Goal: Information Seeking & Learning: Learn about a topic

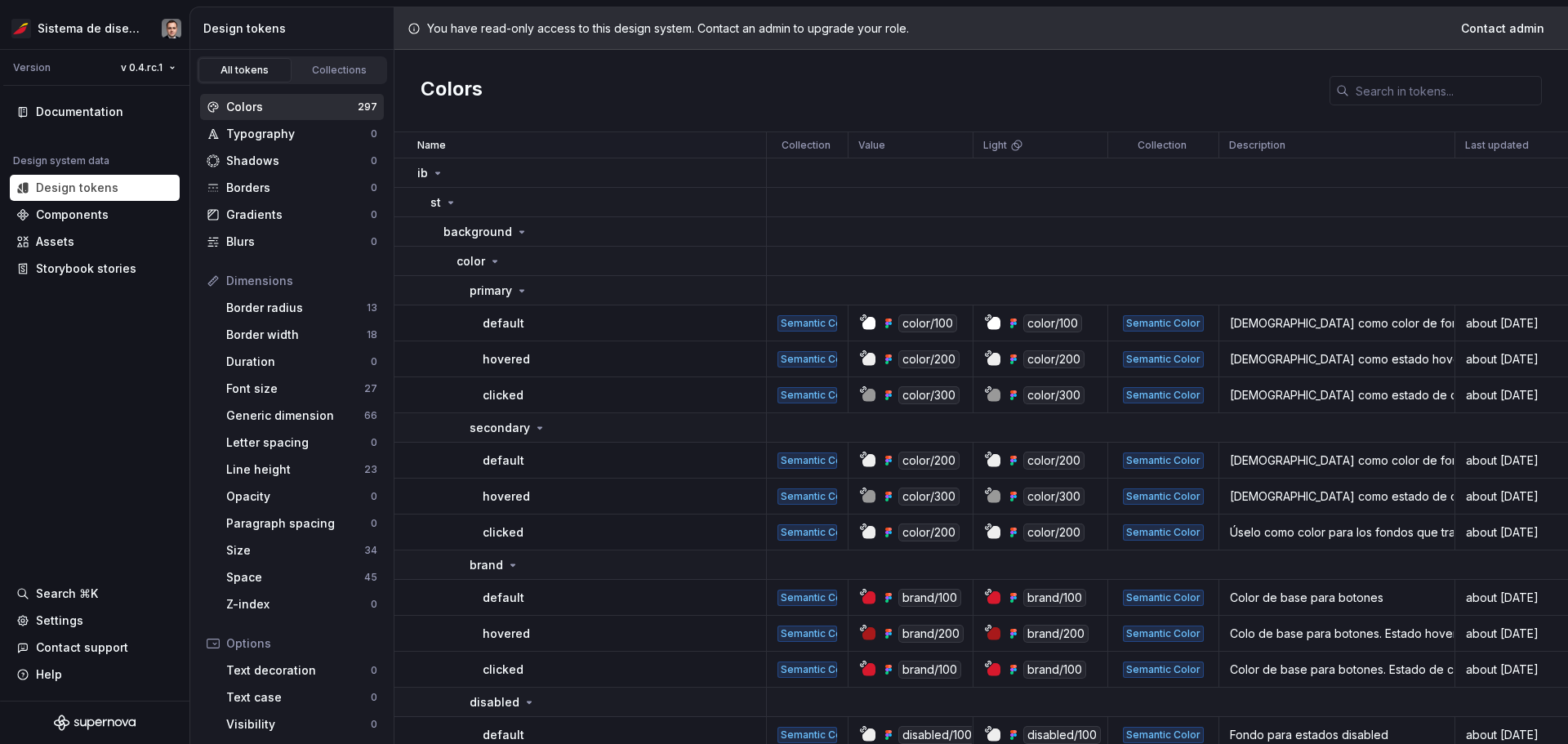
click at [149, 67] on html "Sistema de diseño Iberia Version v 0.4.rc.1 Documentation Design system data De…" at bounding box center [784, 372] width 1568 height 744
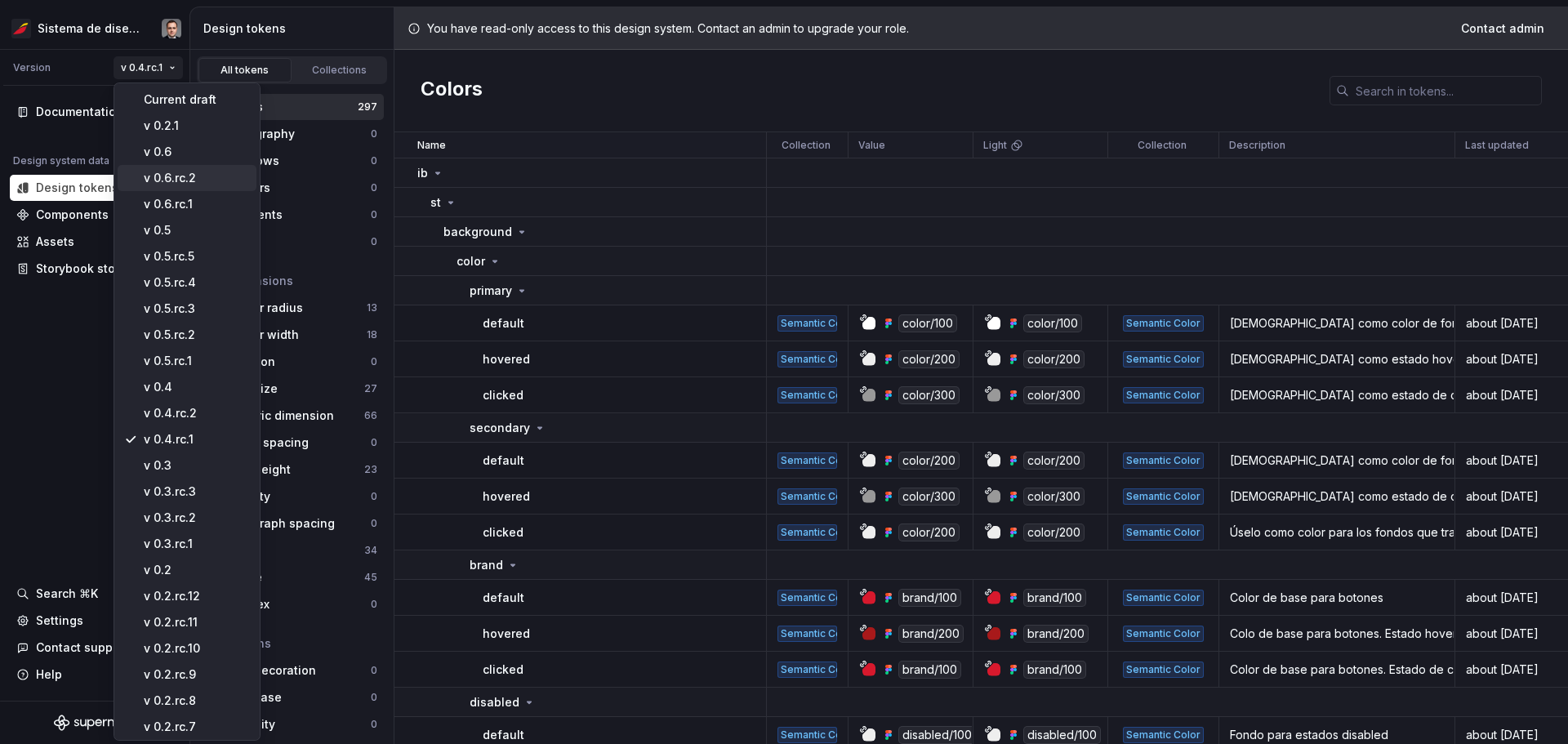
click at [183, 174] on div "v 0.6.rc.2" at bounding box center [197, 178] width 106 height 16
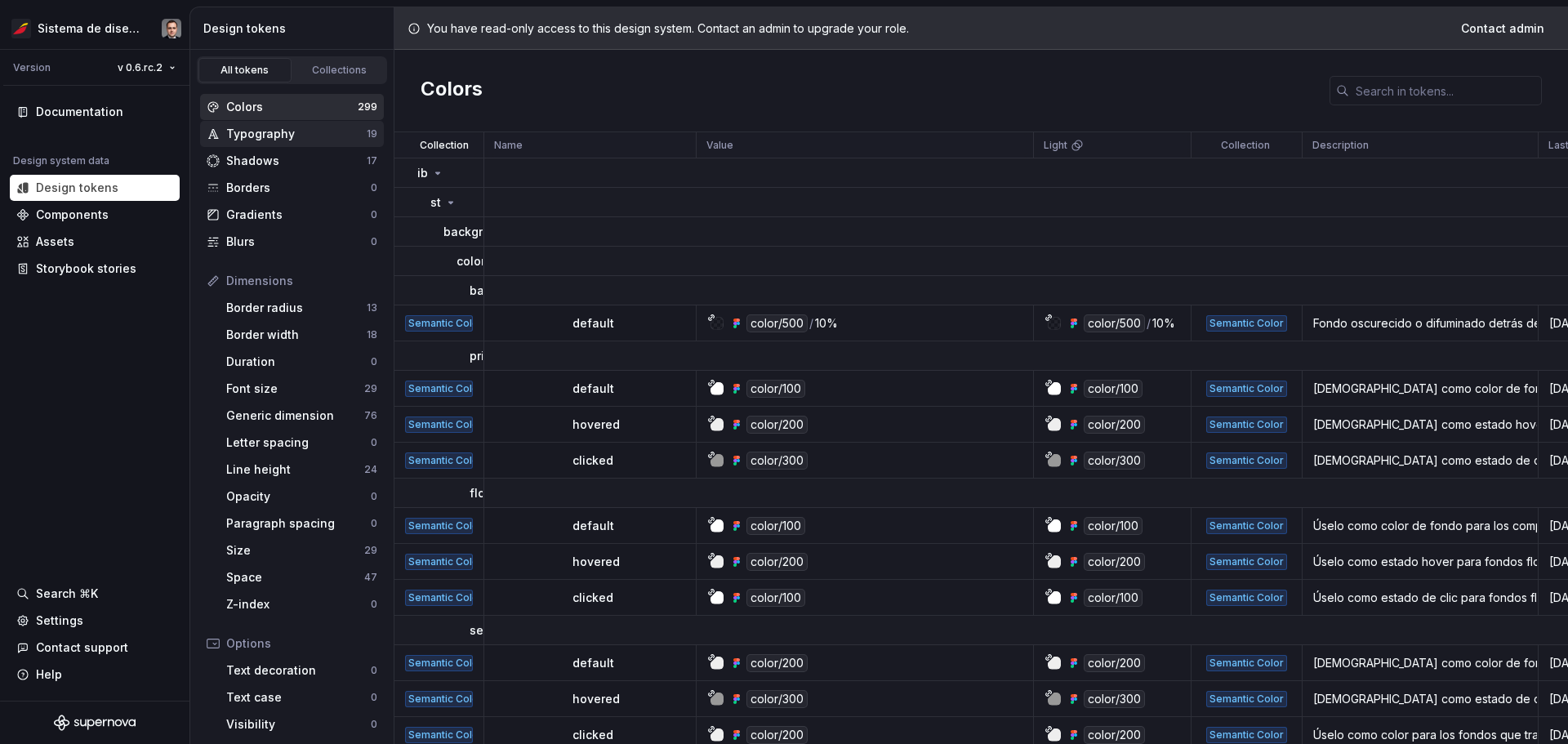
click at [288, 134] on div "Typography" at bounding box center [296, 134] width 141 height 16
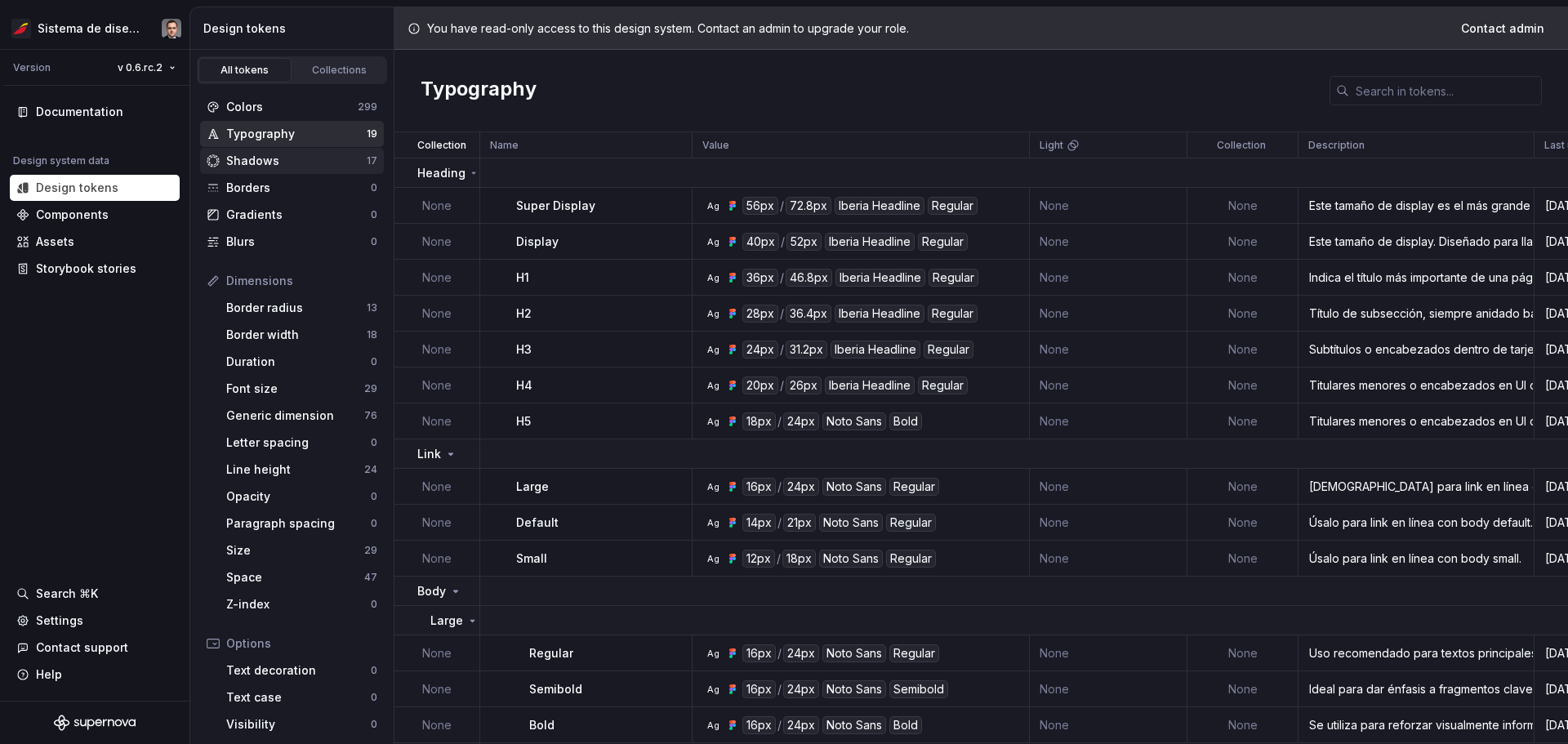
click at [280, 162] on div "Shadows" at bounding box center [296, 161] width 141 height 16
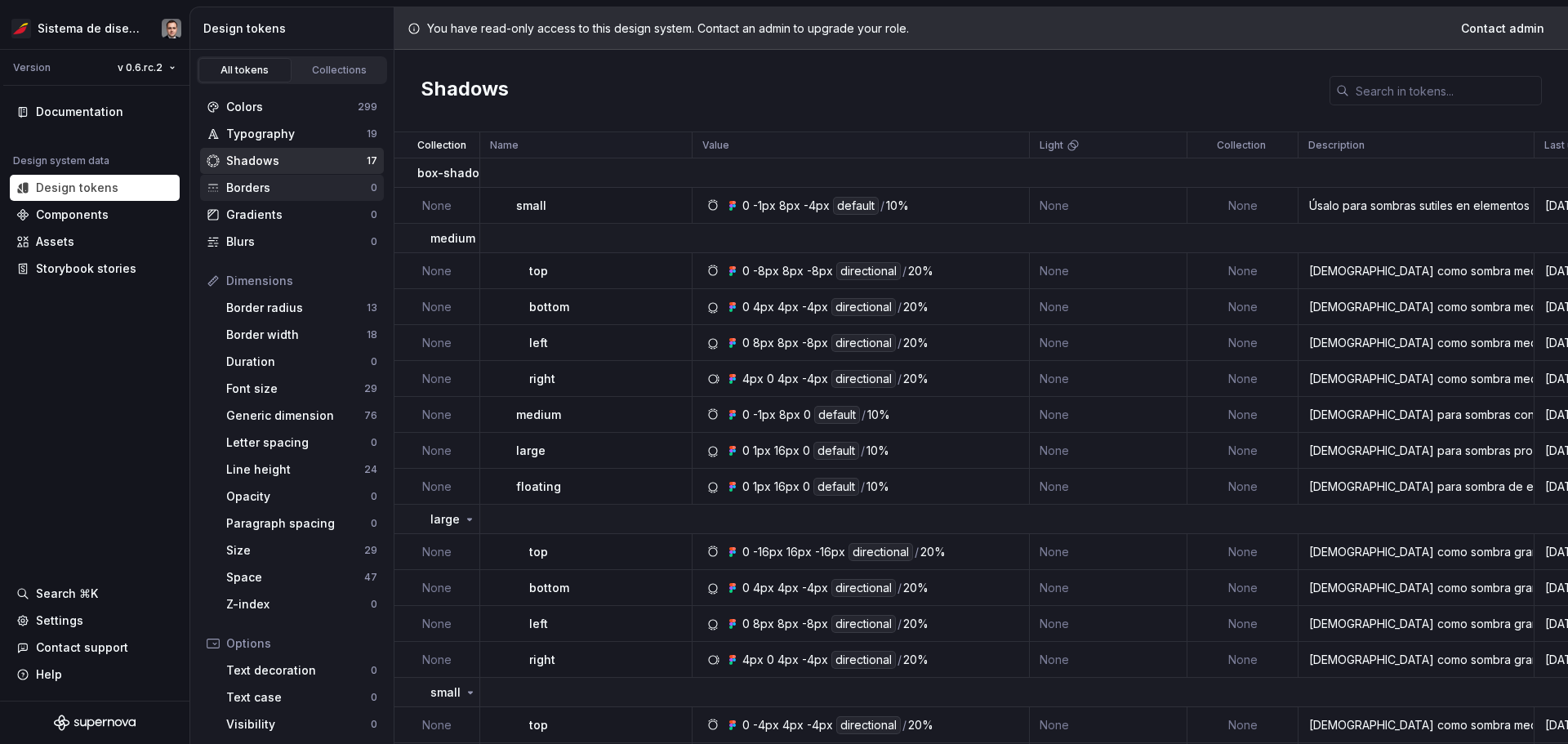
click at [271, 188] on div "Borders" at bounding box center [298, 188] width 145 height 16
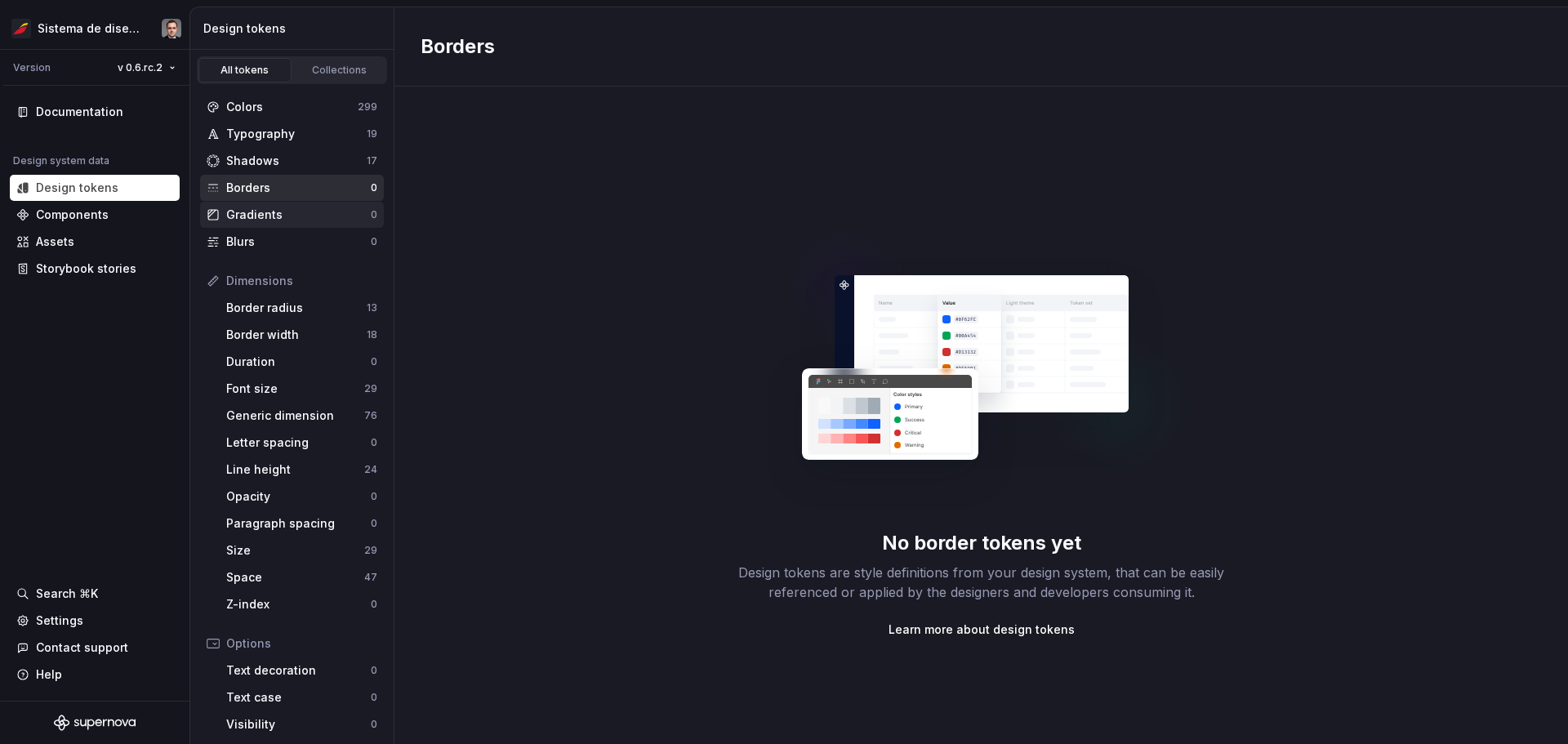
click at [277, 217] on div "Gradients" at bounding box center [298, 215] width 145 height 16
click at [246, 340] on div "Border width" at bounding box center [296, 335] width 141 height 16
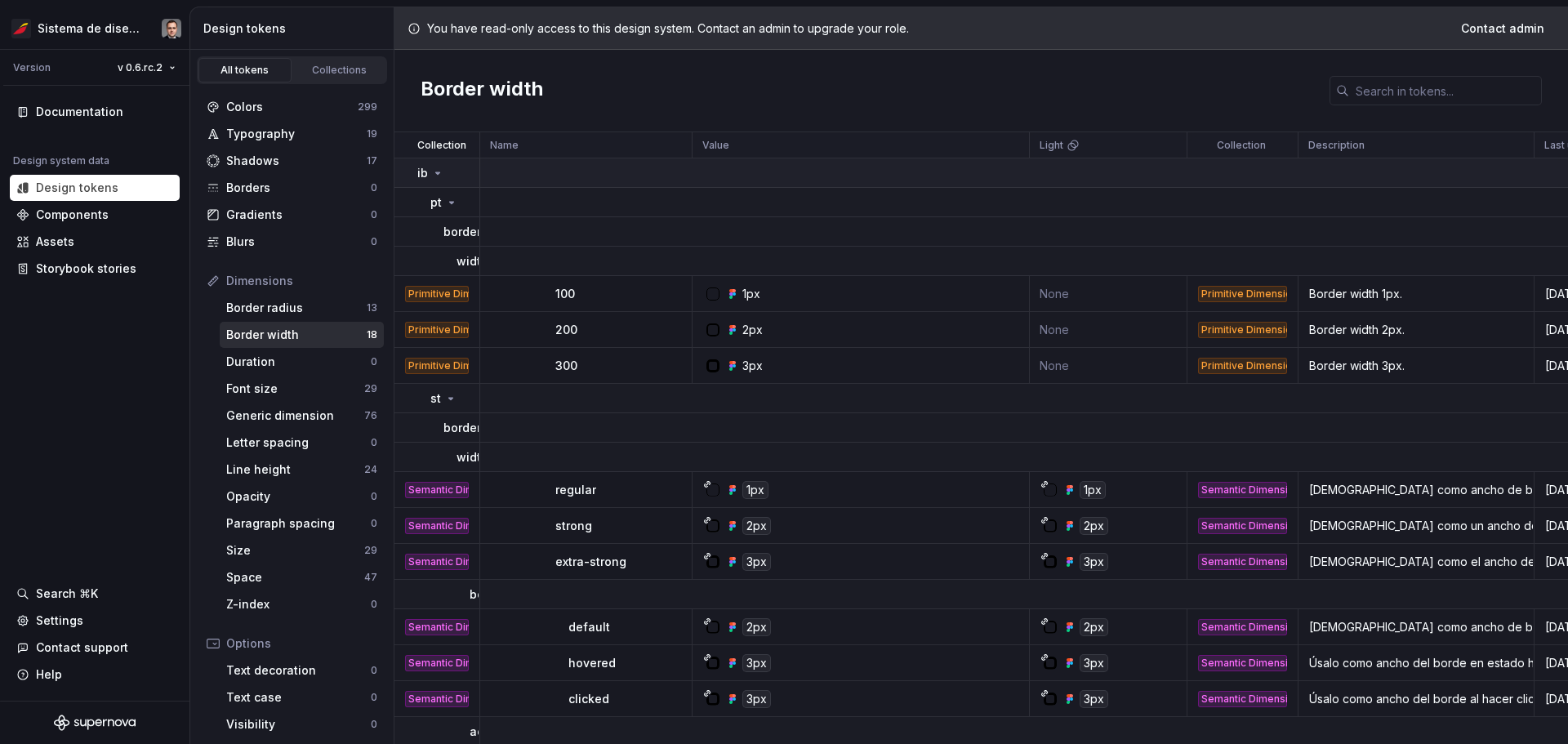
click at [511, 160] on td at bounding box center [1064, 173] width 1168 height 30
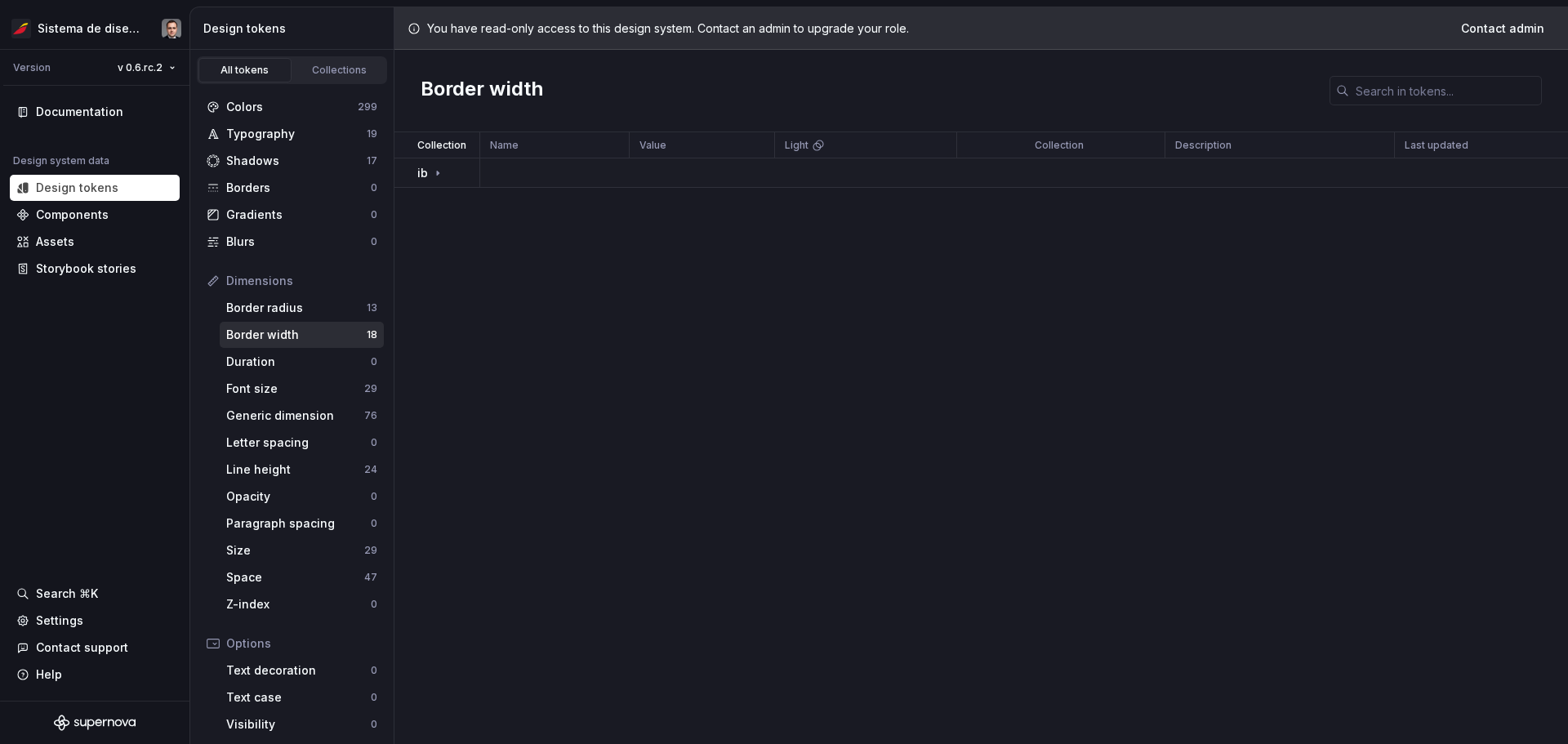
click at [490, 153] on div "Name" at bounding box center [555, 146] width 150 height 26
click at [460, 166] on div "ib" at bounding box center [448, 173] width 61 height 16
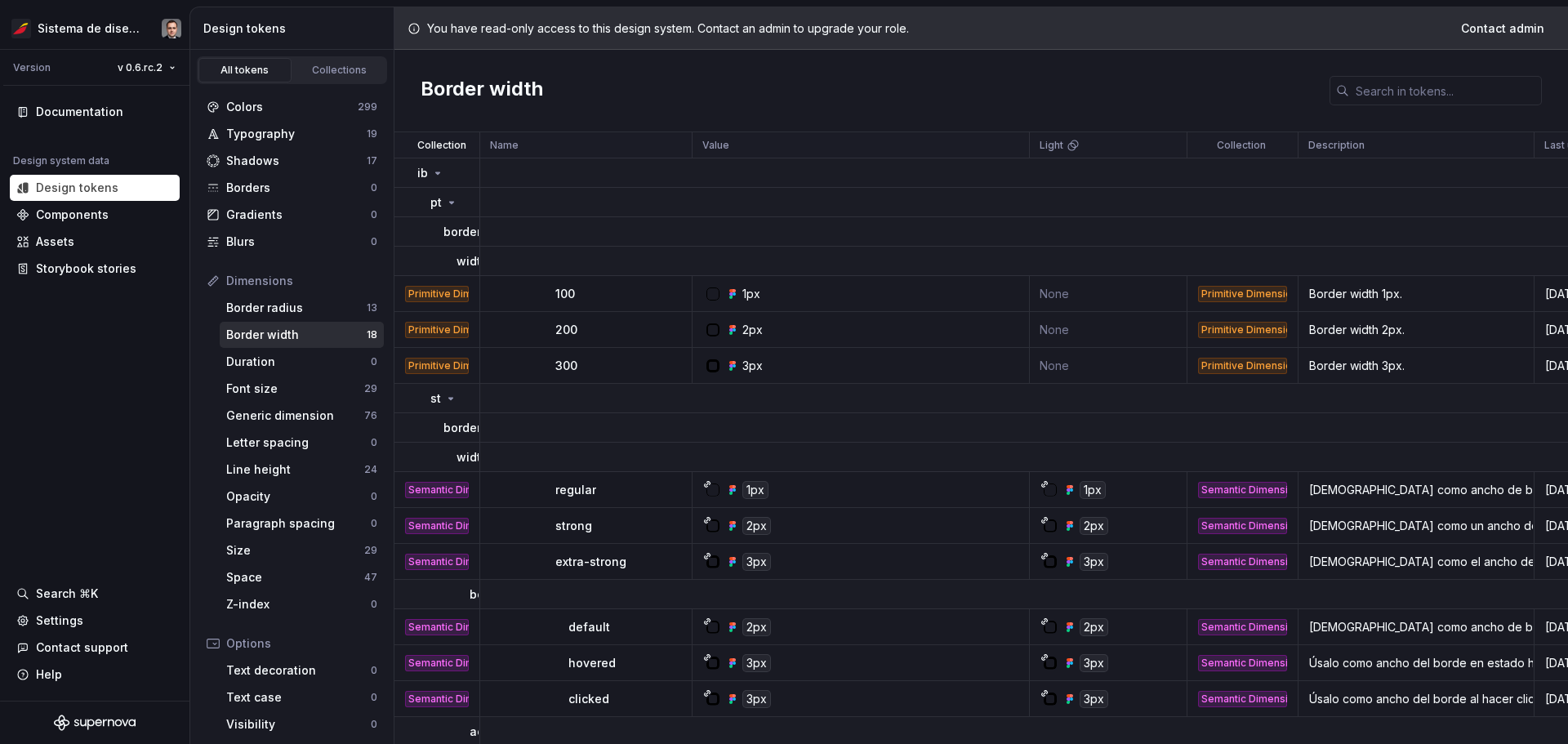
drag, startPoint x: 473, startPoint y: 140, endPoint x: 485, endPoint y: 141, distance: 12.0
click at [485, 141] on tr "Collection Name Value Light Collection Description Last updated" at bounding box center [1022, 146] width 1255 height 26
drag, startPoint x: 446, startPoint y: 146, endPoint x: 519, endPoint y: 144, distance: 73.0
click at [519, 144] on tr "Collection Name Value Light Collection Description Last updated" at bounding box center [1022, 146] width 1255 height 26
click at [509, 146] on p "Name" at bounding box center [504, 146] width 29 height 13
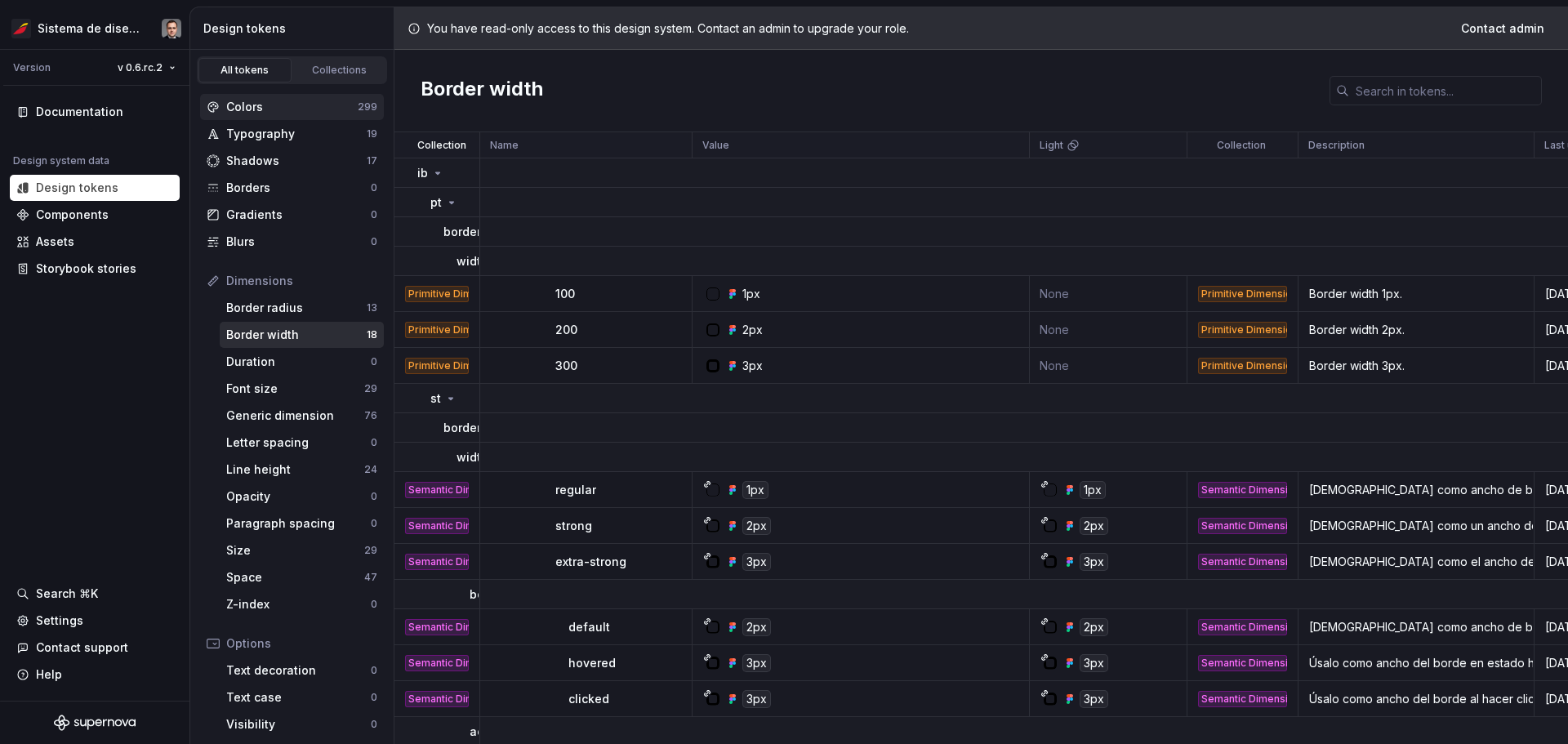
click at [255, 108] on div "Colors" at bounding box center [292, 107] width 132 height 16
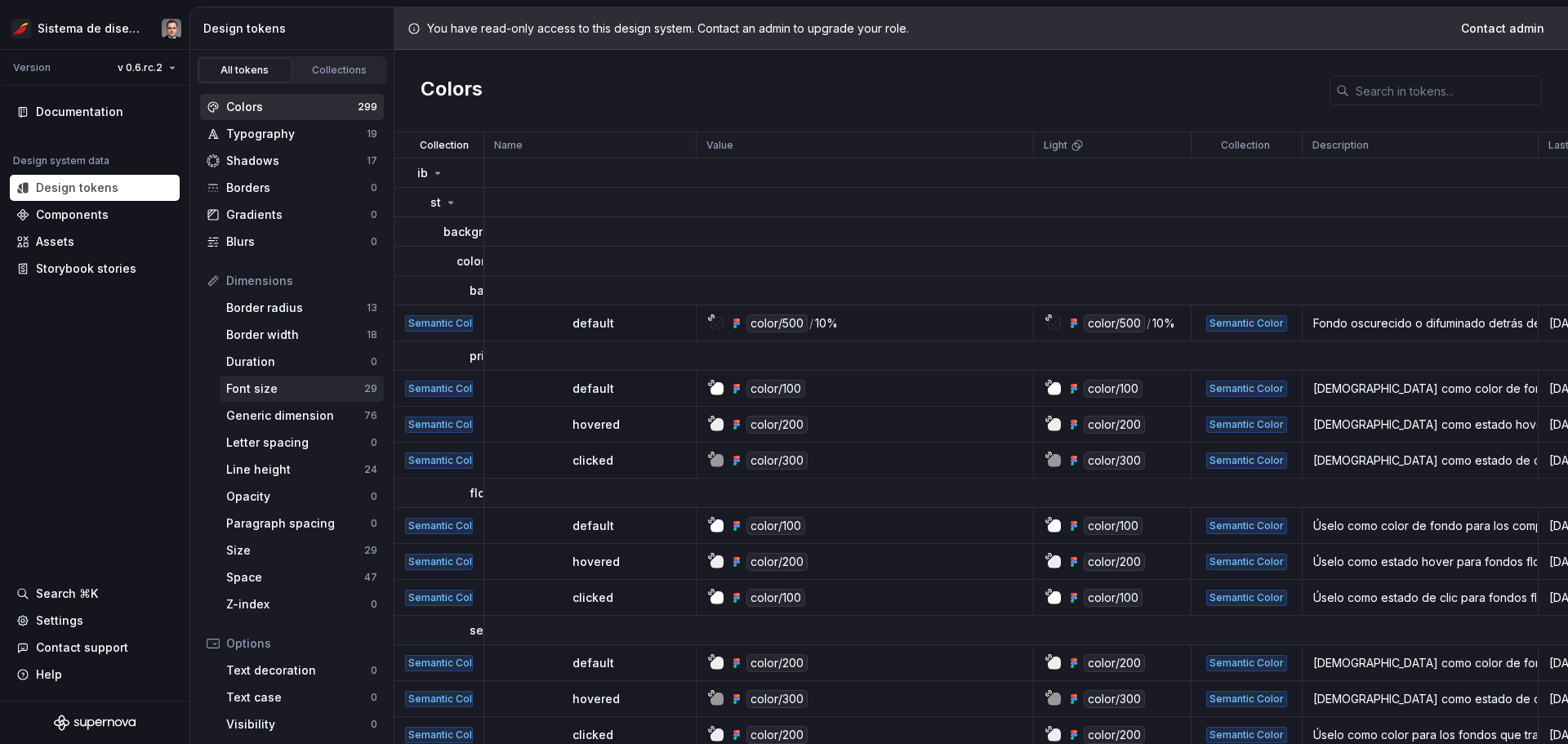
click at [259, 385] on div "Font size" at bounding box center [295, 389] width 138 height 16
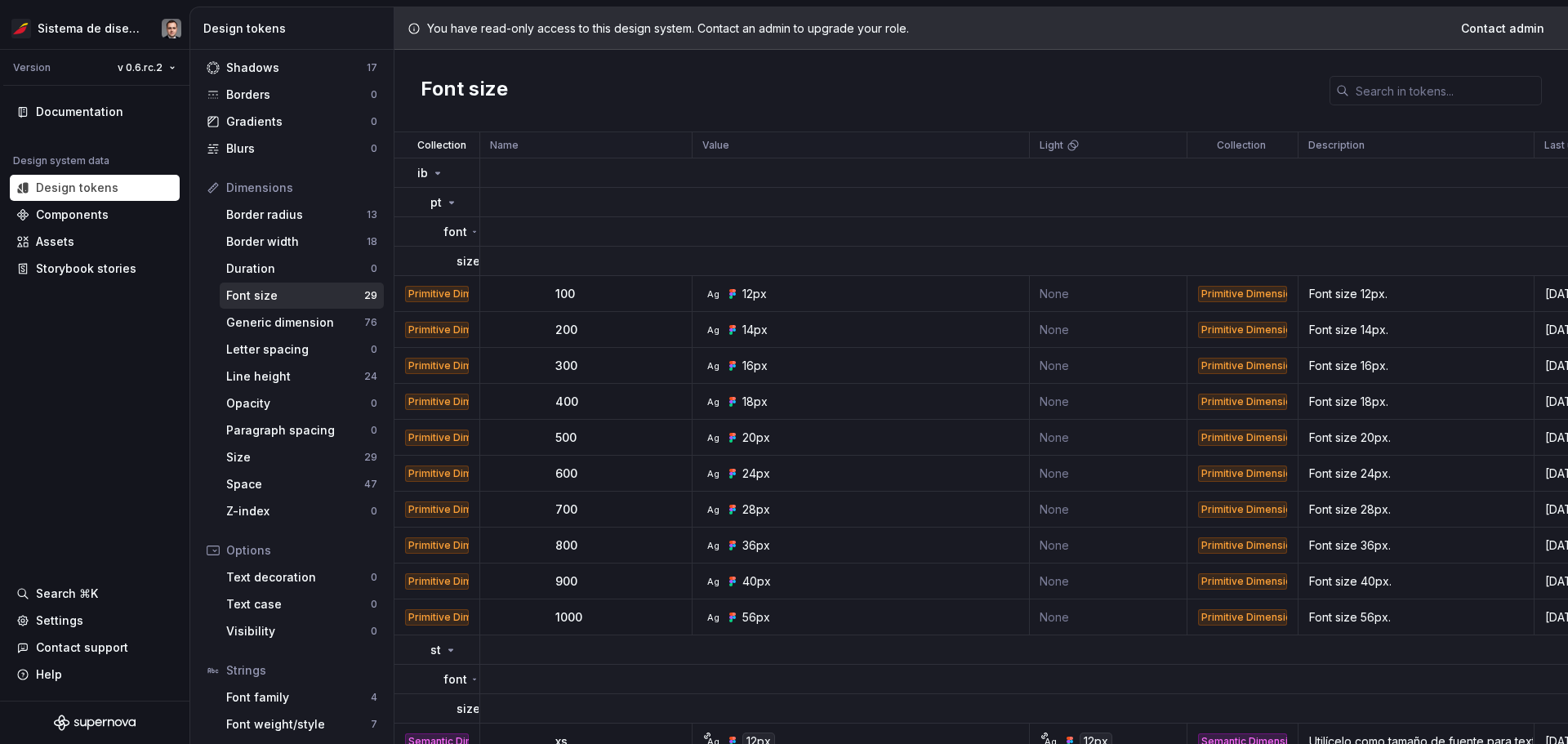
scroll to position [150, 0]
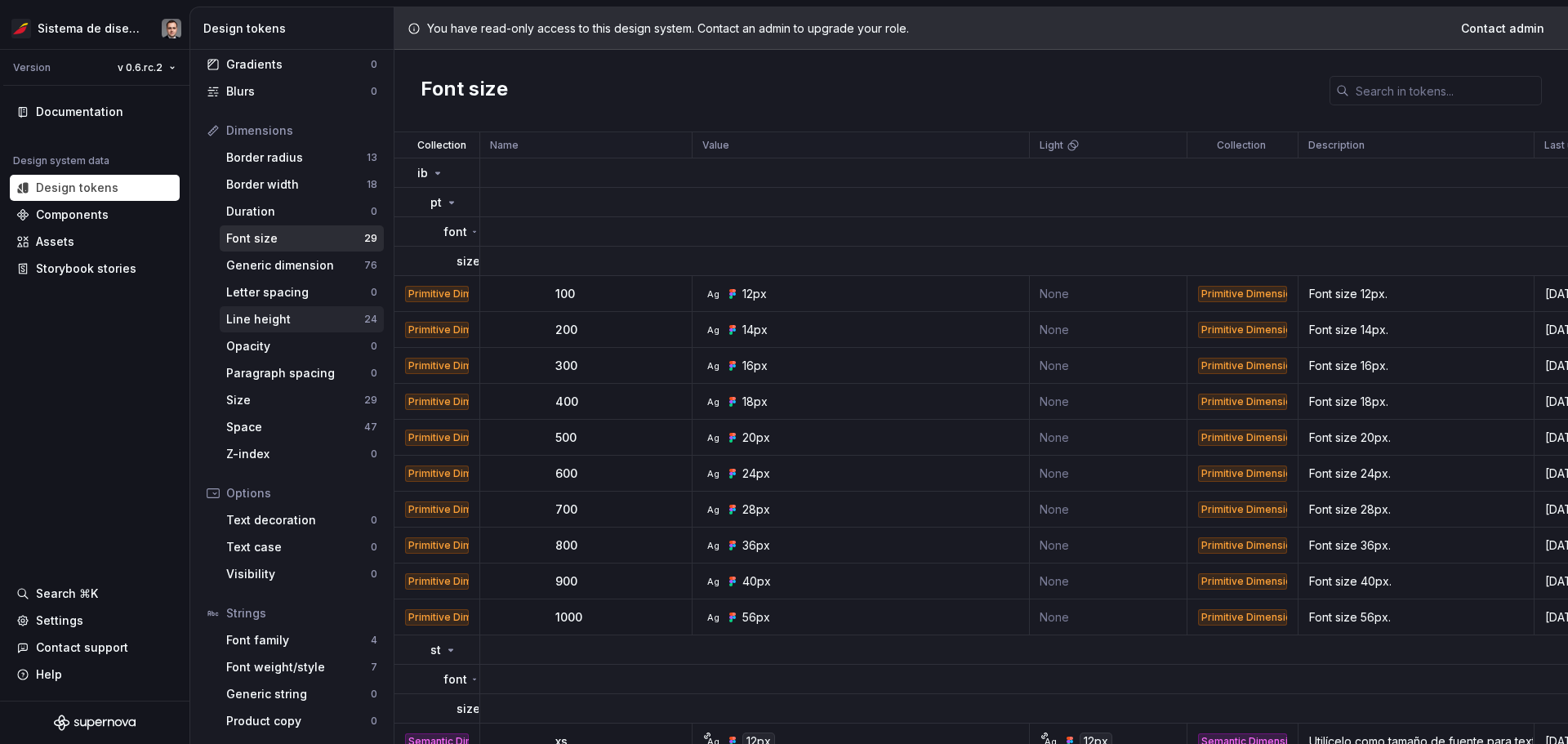
click at [275, 315] on div "Line height" at bounding box center [295, 319] width 138 height 16
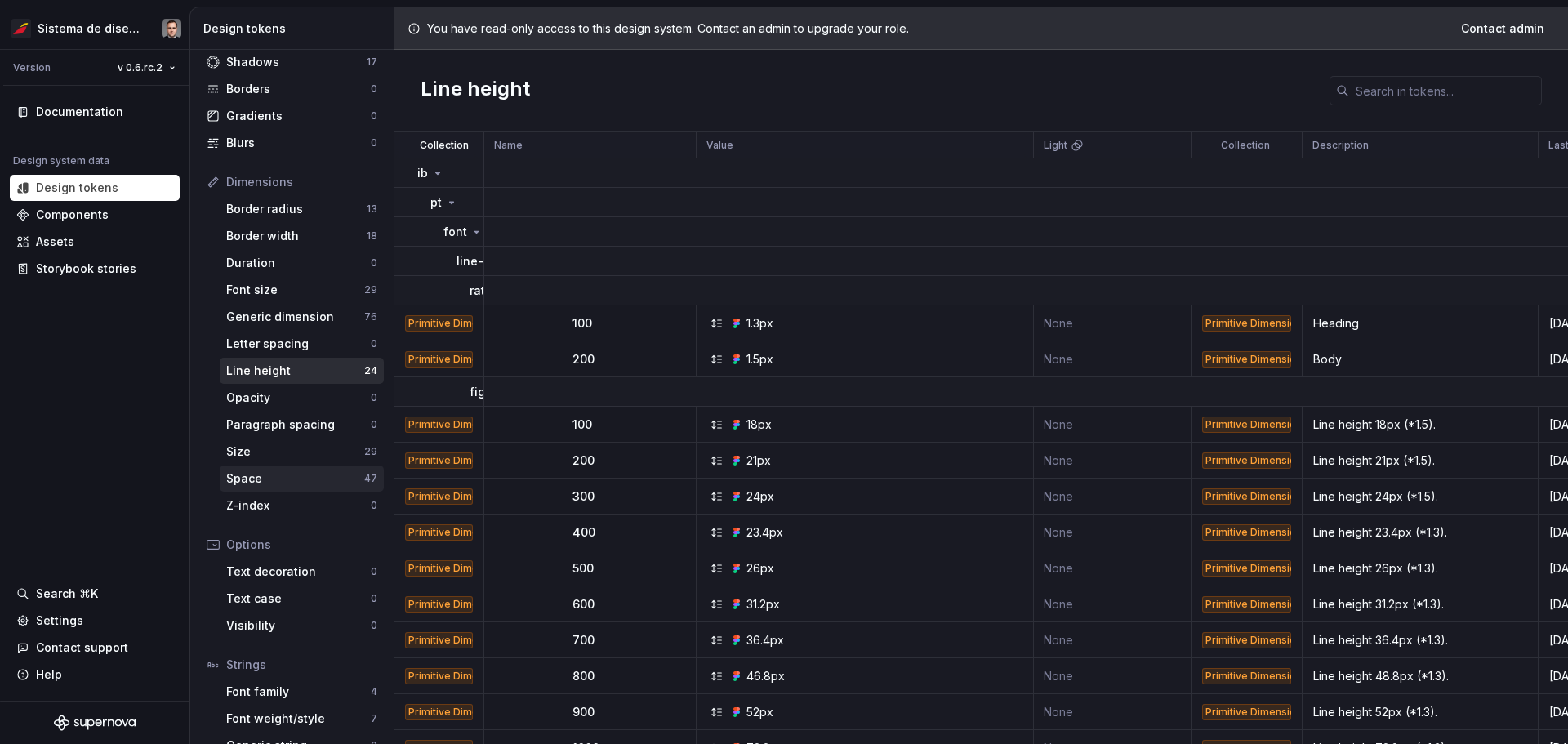
scroll to position [103, 0]
click at [101, 239] on div "Assets" at bounding box center [95, 242] width 157 height 16
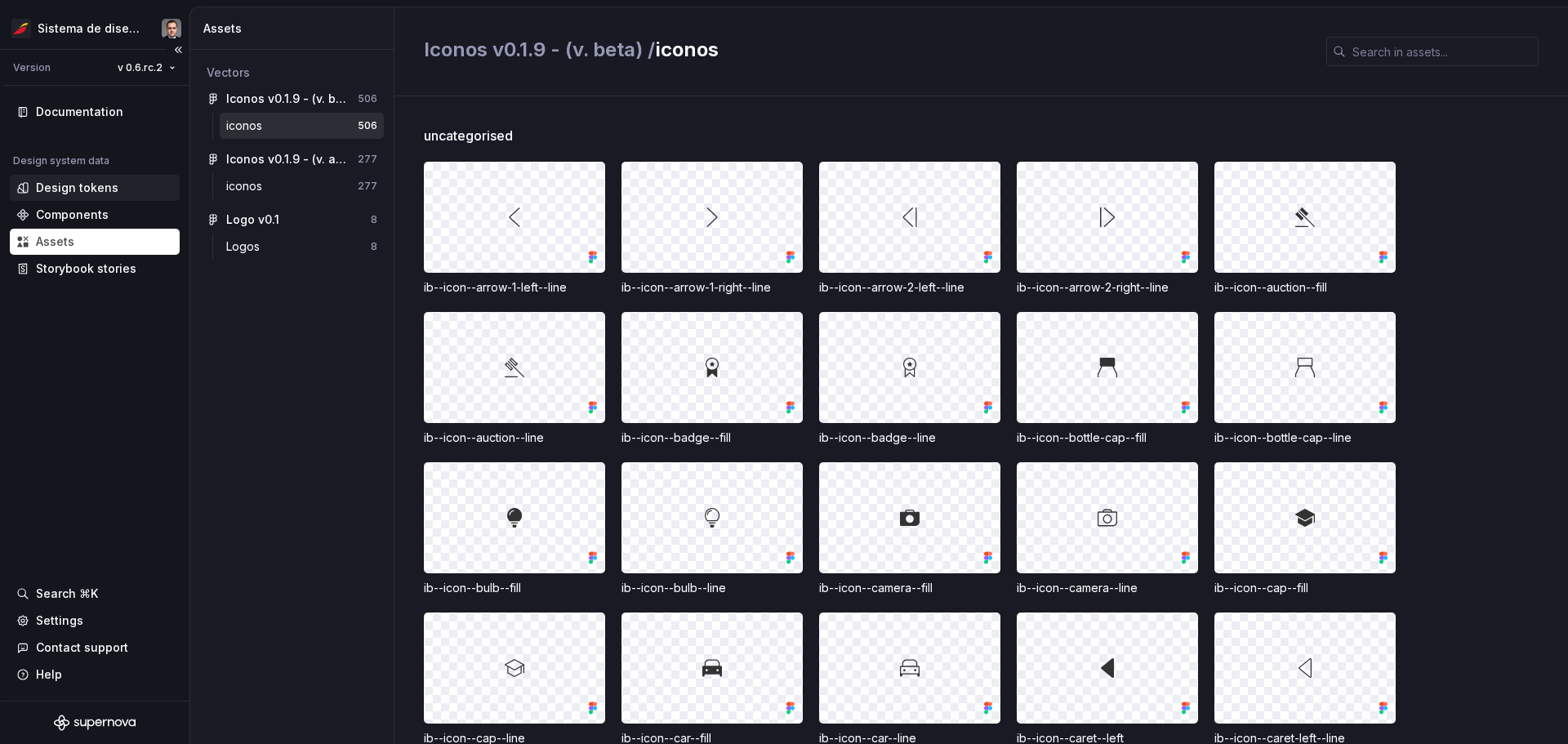
click at [113, 192] on div "Design tokens" at bounding box center [77, 188] width 82 height 16
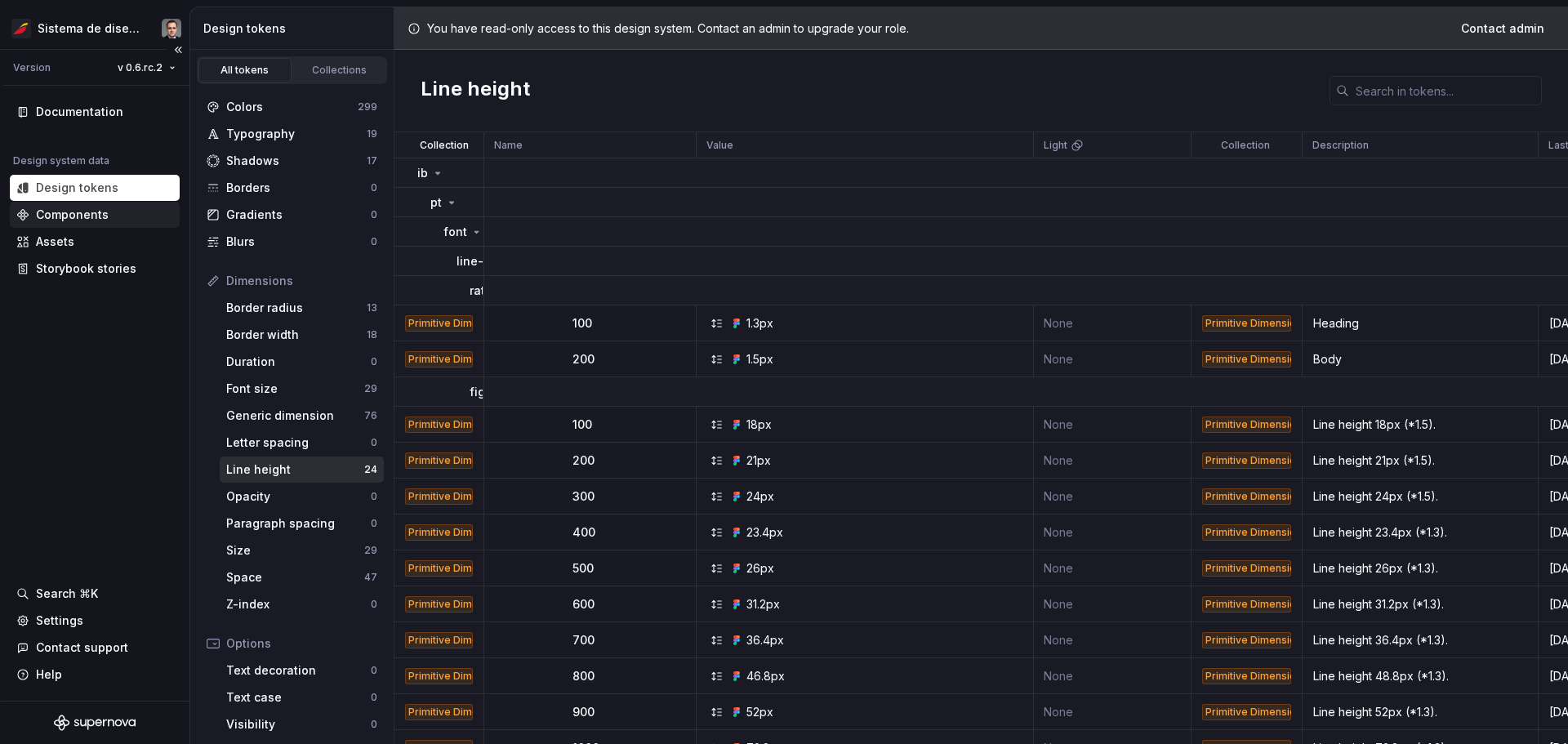
click at [106, 215] on div "Components" at bounding box center [95, 215] width 157 height 16
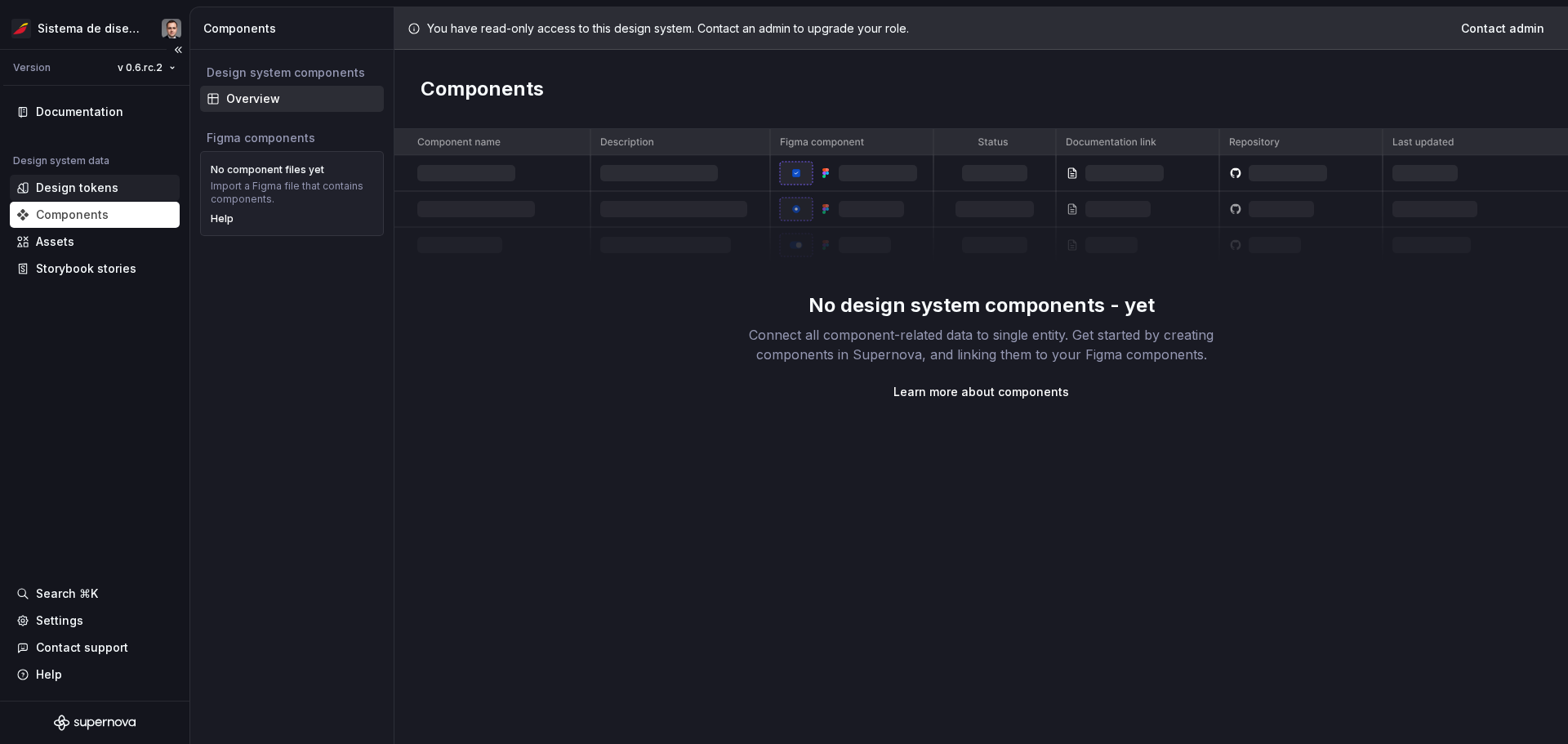
click at [100, 186] on div "Design tokens" at bounding box center [77, 188] width 82 height 16
